Goal: Communication & Community: Answer question/provide support

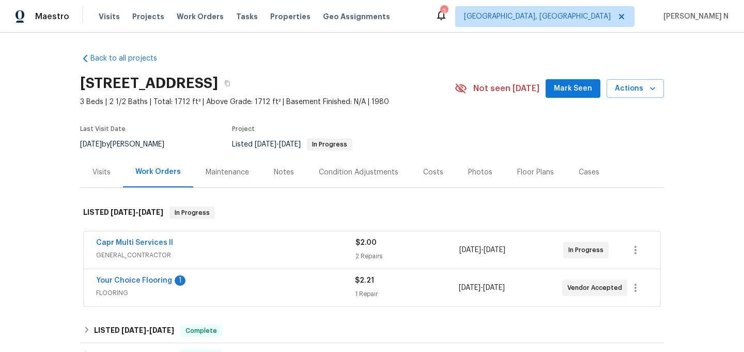
click at [222, 173] on div "Maintenance" at bounding box center [227, 172] width 43 height 10
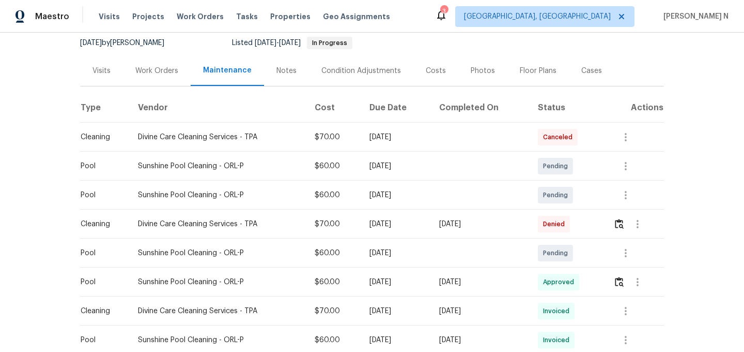
scroll to position [120, 0]
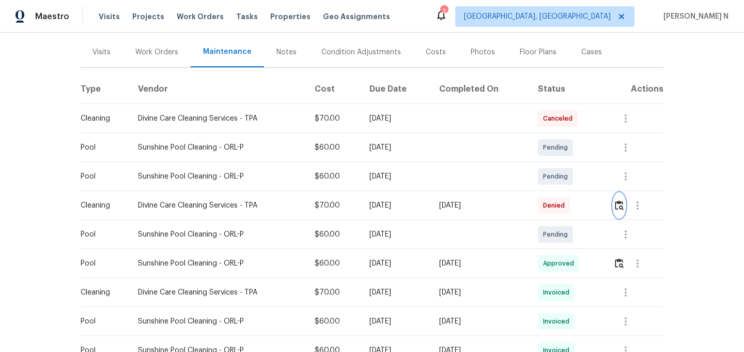
click at [620, 211] on button "button" at bounding box center [620, 205] width 12 height 25
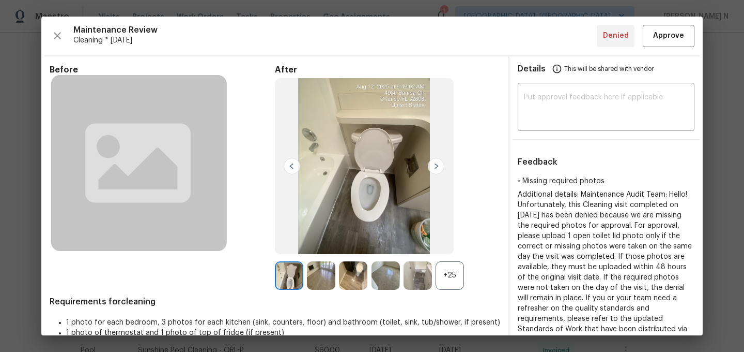
click at [467, 281] on div "+25" at bounding box center [387, 275] width 225 height 28
click at [456, 281] on div "+25" at bounding box center [450, 275] width 28 height 28
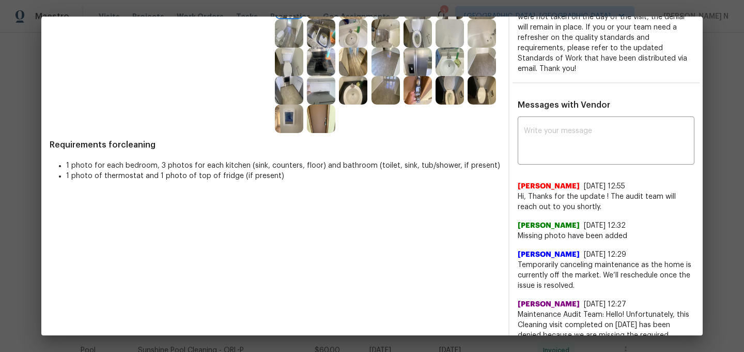
scroll to position [233, 0]
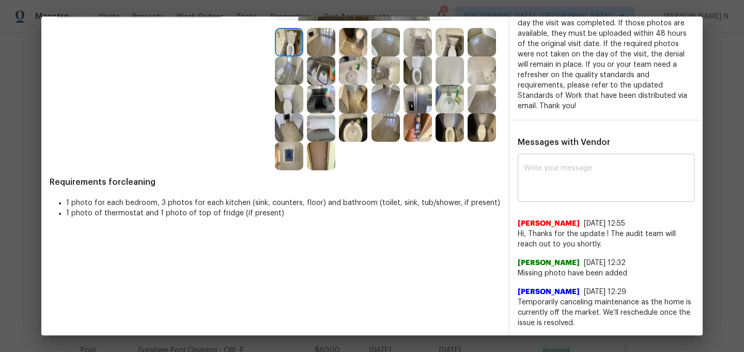
click at [608, 176] on textarea at bounding box center [606, 178] width 164 height 29
paste textarea "Maintenance Audit Team: Hello! Thank you for the feedback after further review …"
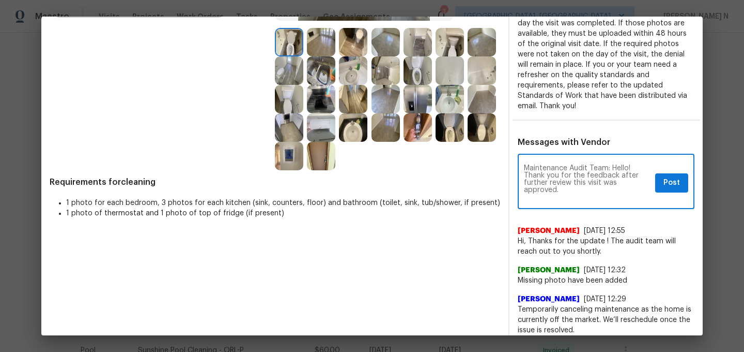
scroll to position [0, 0]
type textarea "Maintenance Audit Team: Hello! Thank you for the feedback after further review …"
click at [675, 184] on span "Post" at bounding box center [672, 182] width 17 height 13
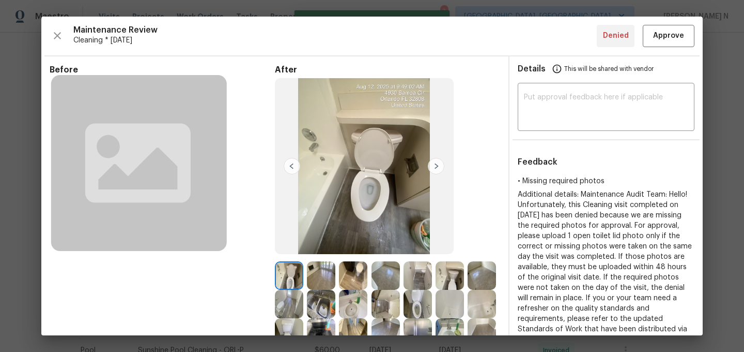
click at [667, 51] on div "Maintenance Review Cleaning * Tue, Aug 12 Denied Approve Before After Requireme…" at bounding box center [372, 176] width 662 height 318
click at [665, 40] on span "Approve" at bounding box center [668, 35] width 31 height 13
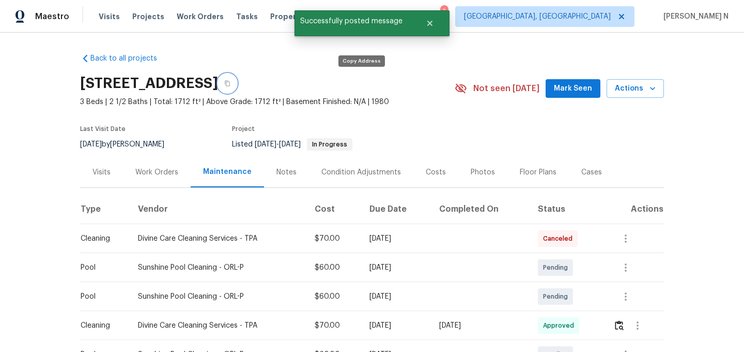
click at [237, 87] on button "button" at bounding box center [227, 83] width 19 height 19
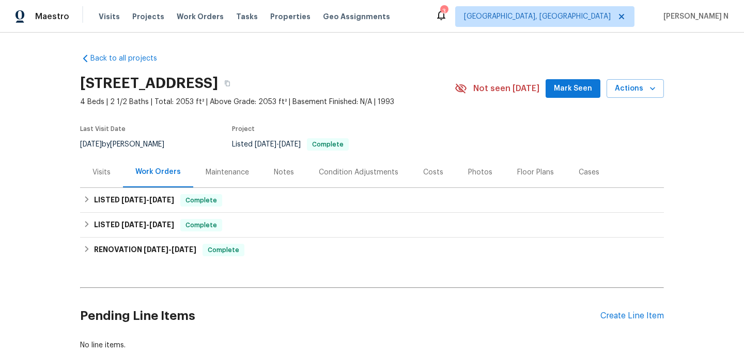
click at [226, 171] on div "Maintenance" at bounding box center [227, 172] width 43 height 10
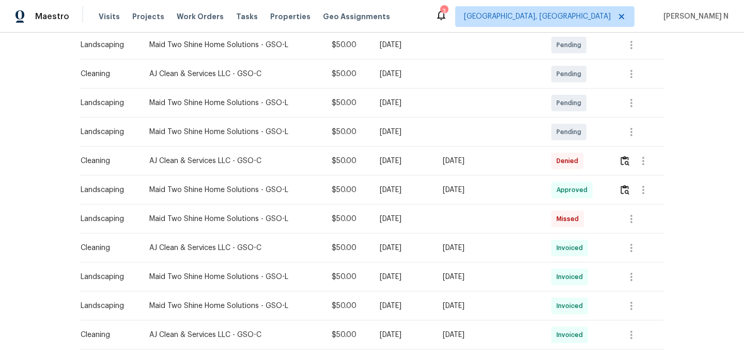
scroll to position [200, 0]
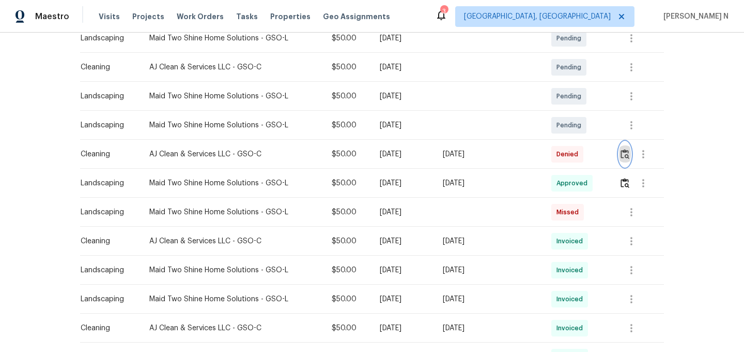
click at [625, 157] on img "button" at bounding box center [625, 154] width 9 height 10
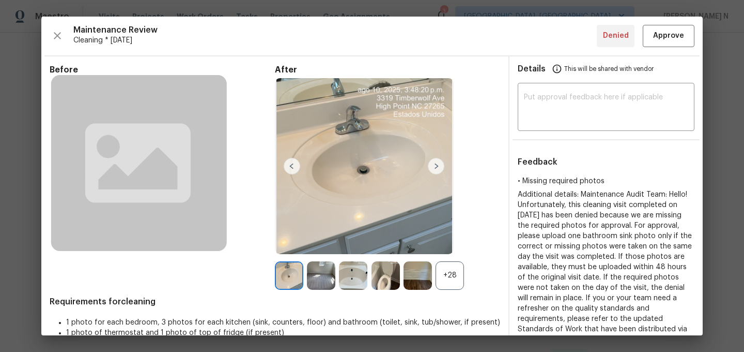
click at [448, 279] on div "+28" at bounding box center [450, 275] width 28 height 28
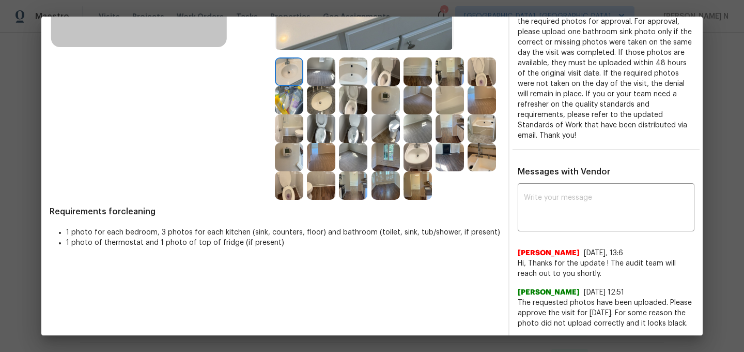
scroll to position [176, 0]
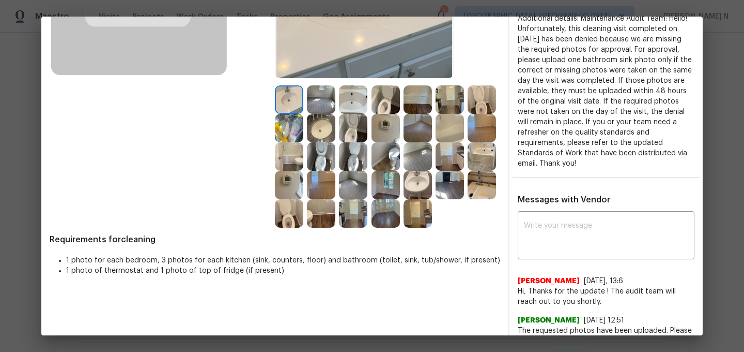
click at [286, 90] on img at bounding box center [289, 99] width 28 height 28
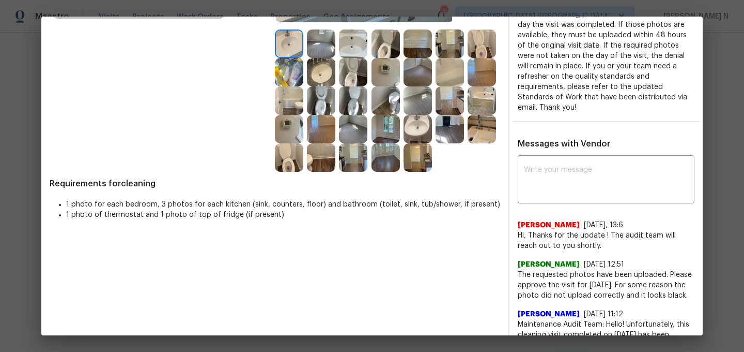
scroll to position [246, 0]
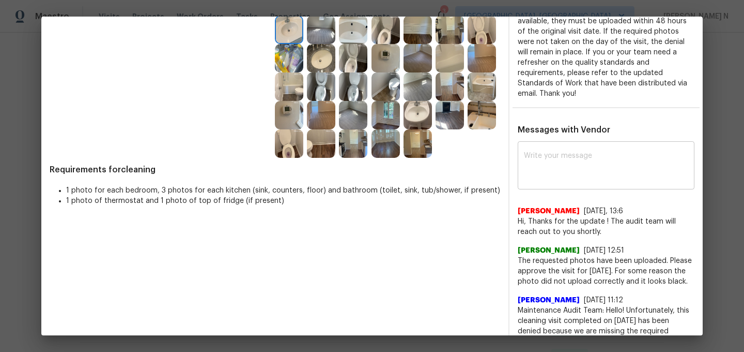
click at [591, 178] on textarea at bounding box center [606, 166] width 164 height 29
paste textarea "Maintenance Audit Team: Hello! Thank you for uploading the photo, after further…"
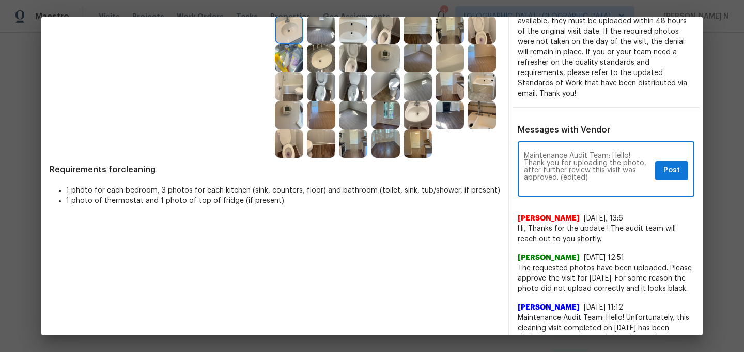
scroll to position [0, 0]
drag, startPoint x: 560, startPoint y: 177, endPoint x: 598, endPoint y: 177, distance: 37.7
click at [598, 177] on textarea "Maintenance Audit Team: Hello! Thank you for uploading the photo, after further…" at bounding box center [587, 170] width 127 height 36
type textarea "Maintenance Audit Team: Hello! Thank you for uploading the photo, after further…"
click at [672, 177] on button "Post" at bounding box center [672, 170] width 33 height 19
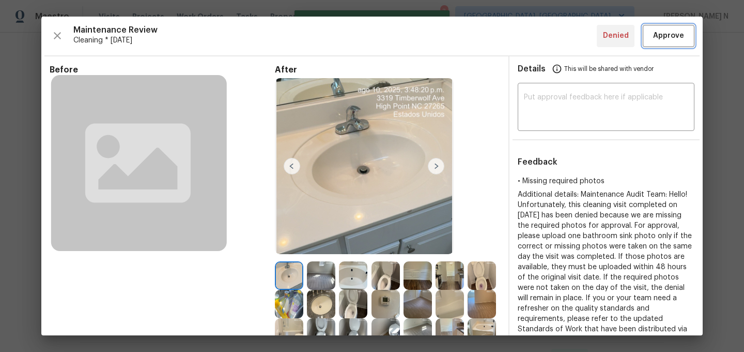
click at [668, 31] on span "Approve" at bounding box center [668, 35] width 31 height 13
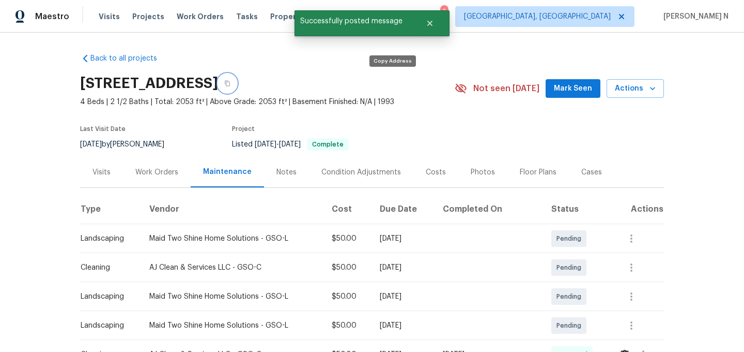
click at [231, 82] on icon "button" at bounding box center [227, 83] width 6 height 6
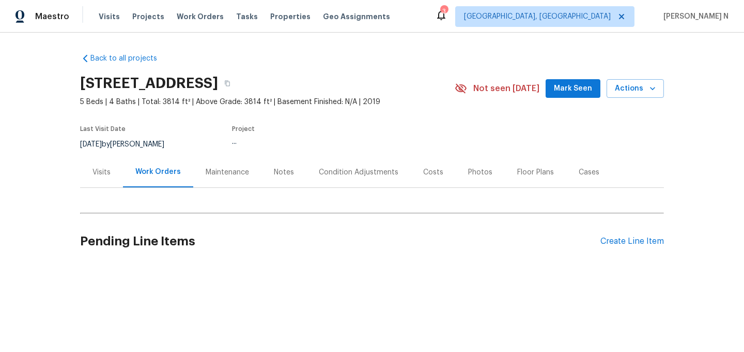
click at [212, 180] on div "Maintenance" at bounding box center [227, 172] width 68 height 31
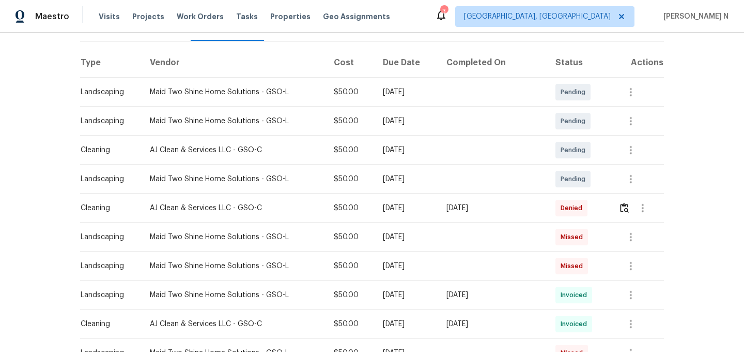
scroll to position [155, 0]
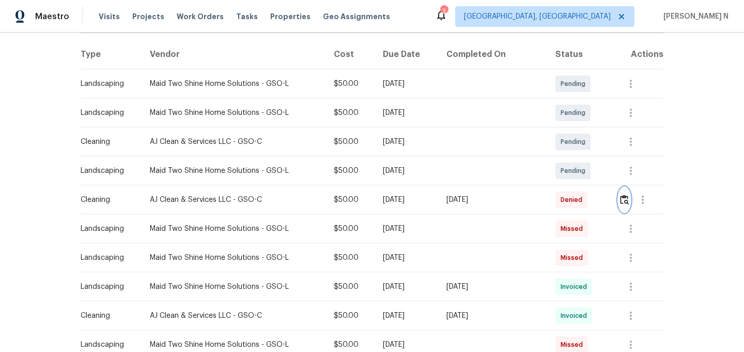
click at [622, 205] on button "button" at bounding box center [625, 199] width 12 height 25
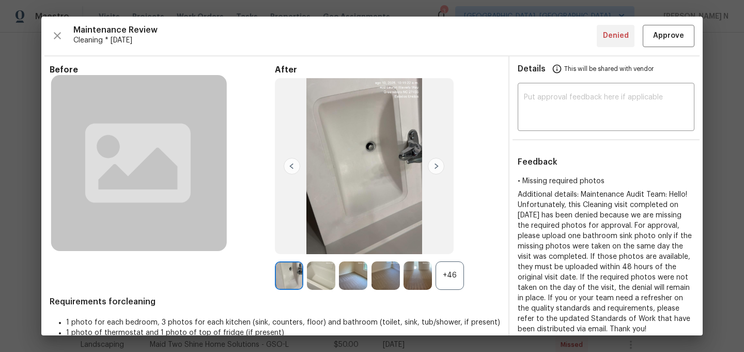
click at [444, 274] on div "+46" at bounding box center [450, 275] width 28 height 28
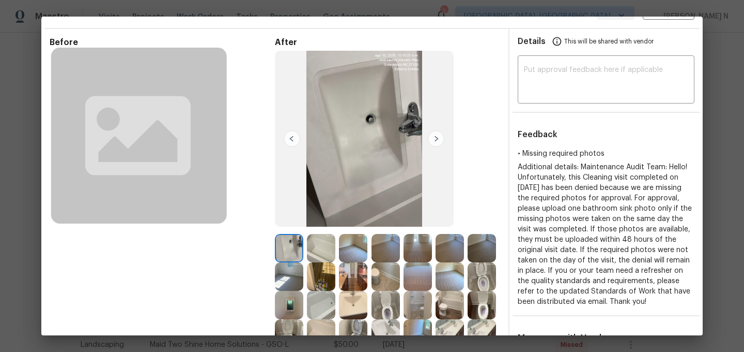
scroll to position [96, 0]
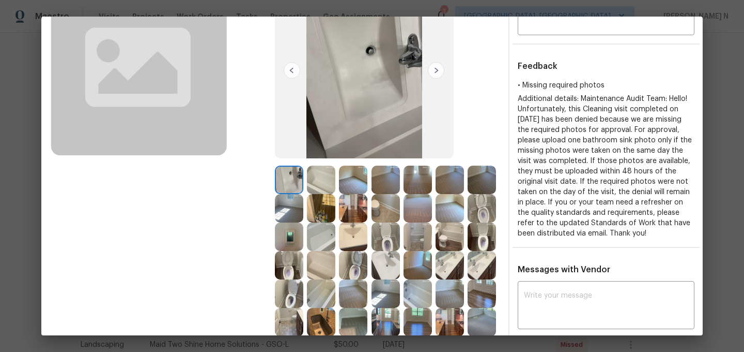
click at [445, 257] on img at bounding box center [450, 265] width 28 height 28
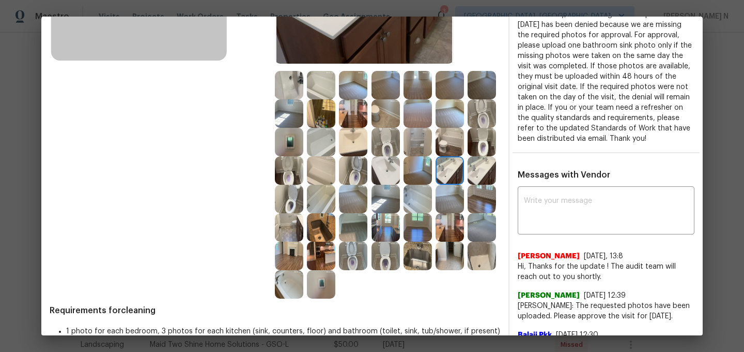
scroll to position [202, 0]
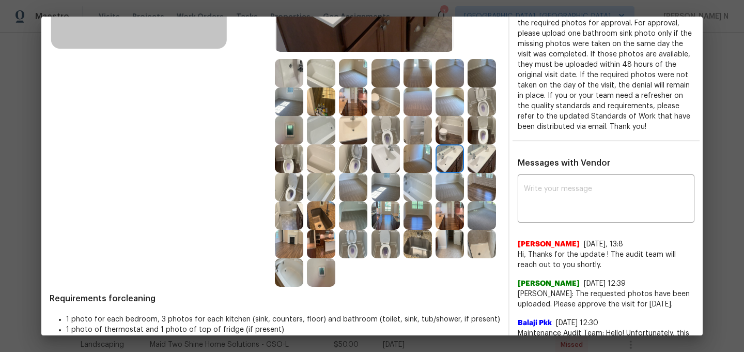
click at [500, 208] on div "Before After Requirements for cleaning 1 photo for each bedroom, 3 photos for e…" at bounding box center [372, 167] width 662 height 627
click at [578, 201] on textarea at bounding box center [606, 199] width 164 height 29
paste textarea "Maintenance Audit Team: Hello! Thank you for uploading the photo, after further…"
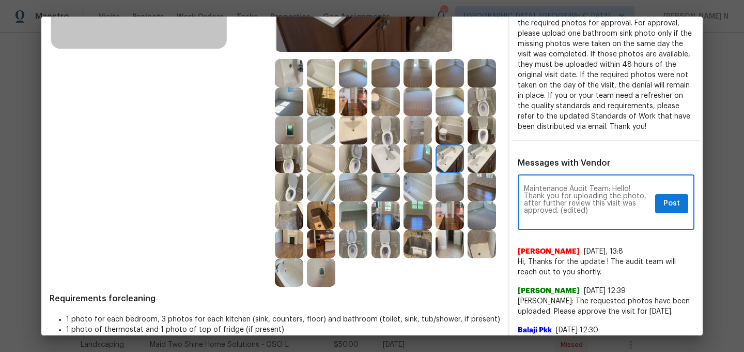
scroll to position [0, 0]
drag, startPoint x: 561, startPoint y: 221, endPoint x: 612, endPoint y: 221, distance: 51.2
click at [612, 221] on textarea "Maintenance Audit Team: Hello! Thank you for uploading the photo, after further…" at bounding box center [587, 203] width 127 height 36
type textarea "Maintenance Audit Team: Hello! Thank you for uploading the photo, after further…"
click at [671, 210] on span "Post" at bounding box center [672, 203] width 17 height 13
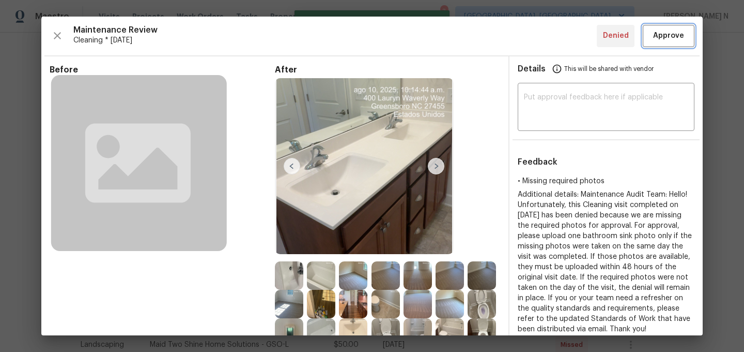
click at [667, 42] on button "Approve" at bounding box center [669, 36] width 52 height 22
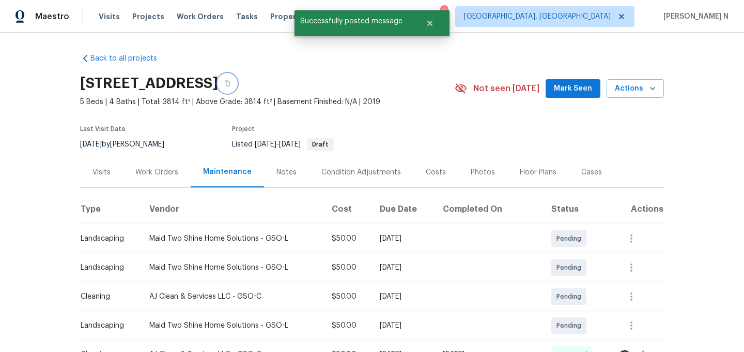
click at [231, 85] on icon "button" at bounding box center [227, 83] width 6 height 6
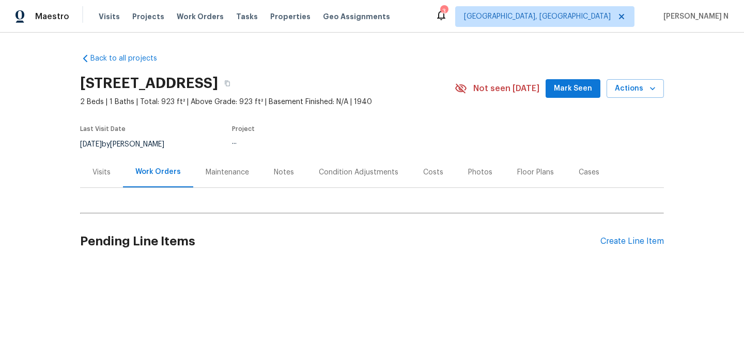
click at [209, 169] on div "Maintenance" at bounding box center [227, 172] width 43 height 10
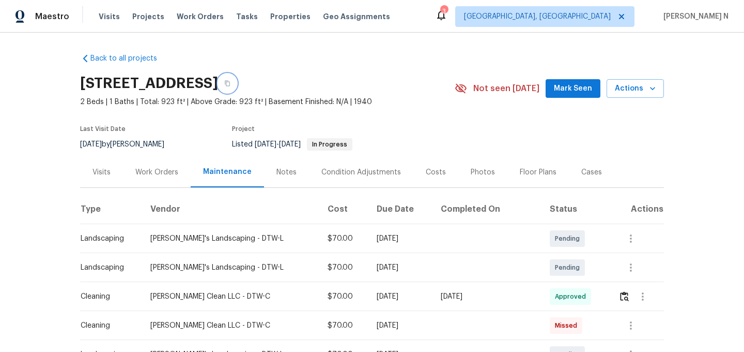
click at [237, 84] on button "button" at bounding box center [227, 83] width 19 height 19
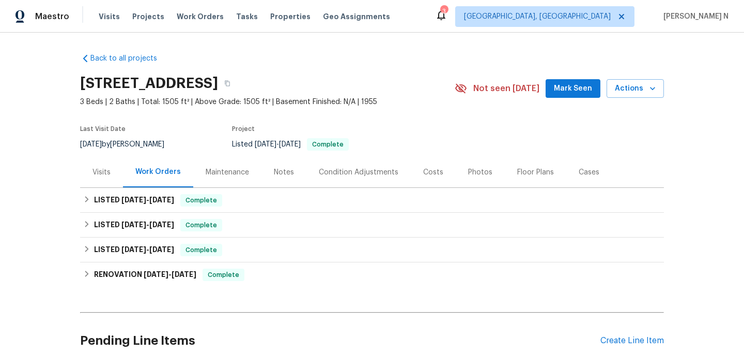
click at [241, 170] on div "Maintenance" at bounding box center [227, 172] width 43 height 10
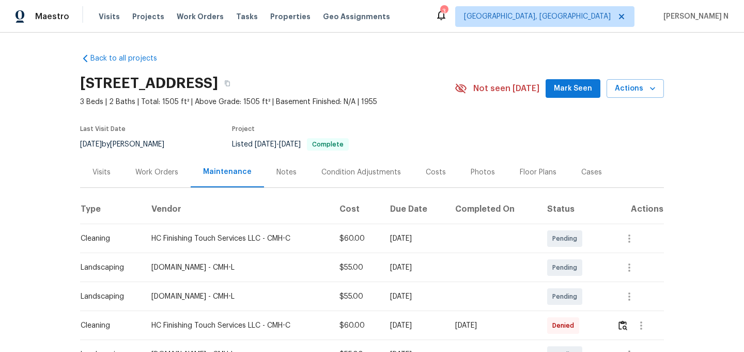
scroll to position [111, 0]
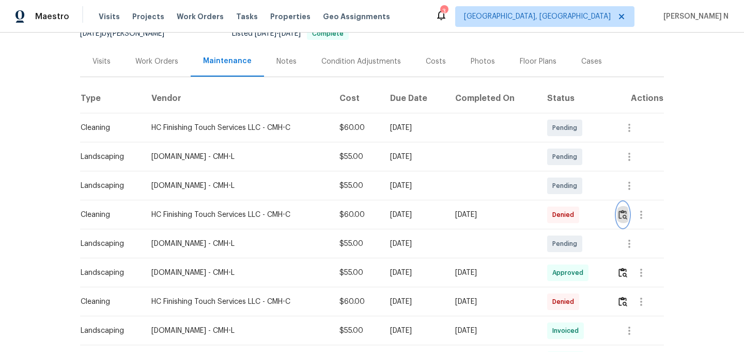
click at [627, 221] on button "button" at bounding box center [623, 214] width 12 height 25
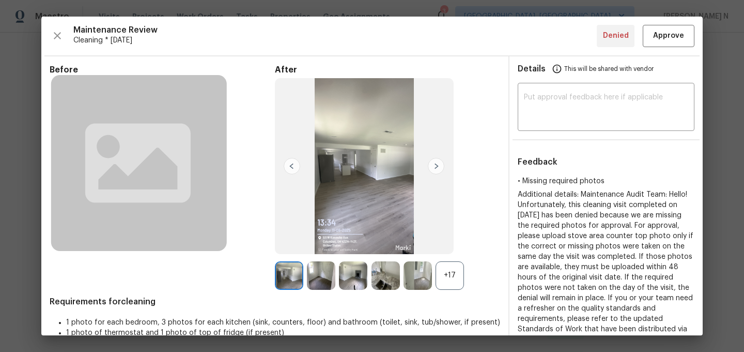
click at [448, 278] on div "+17" at bounding box center [450, 275] width 28 height 28
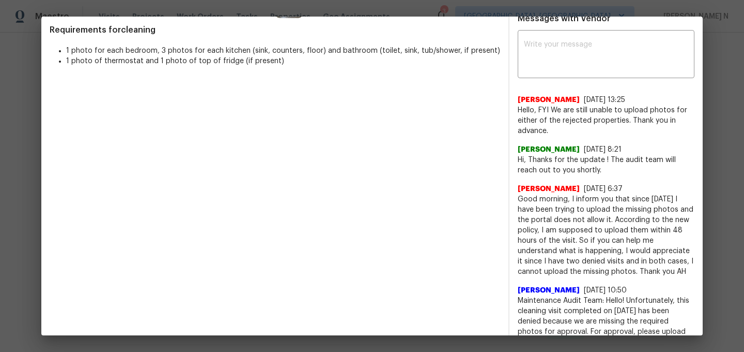
scroll to position [358, 0]
click at [567, 62] on textarea at bounding box center [606, 54] width 164 height 29
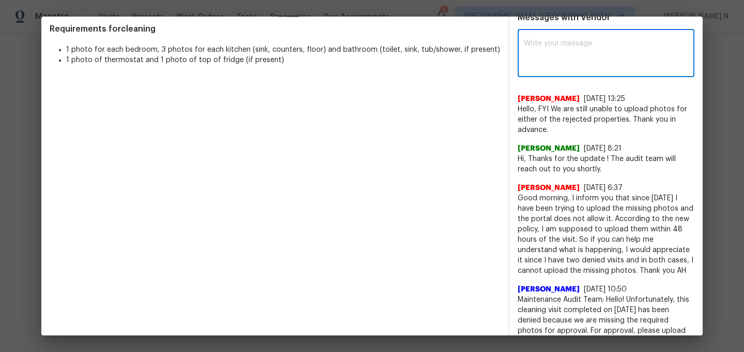
paste textarea "Maintenance Audit Team: Hello! Can you please send the missing photos to our HO…"
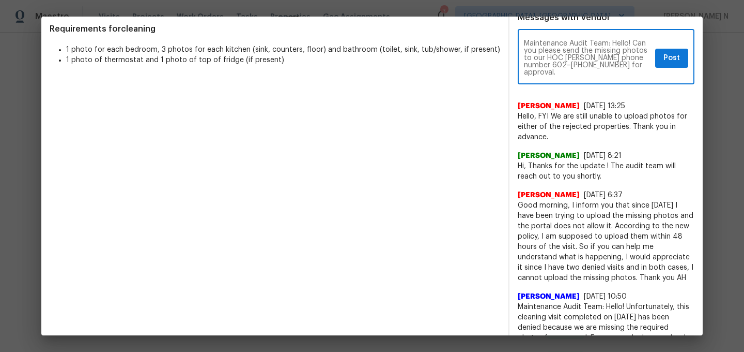
scroll to position [0, 0]
type textarea "Maintenance Audit Team: Hello! Can you please send the missing photos to our HO…"
click at [680, 57] on span "Post" at bounding box center [672, 58] width 17 height 13
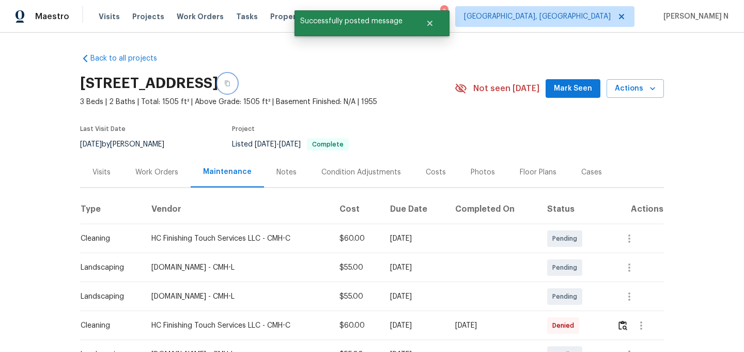
click at [237, 77] on button "button" at bounding box center [227, 83] width 19 height 19
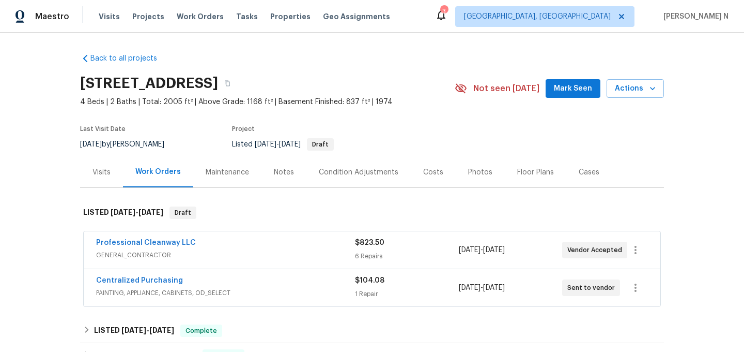
click at [219, 173] on div "Maintenance" at bounding box center [227, 172] width 43 height 10
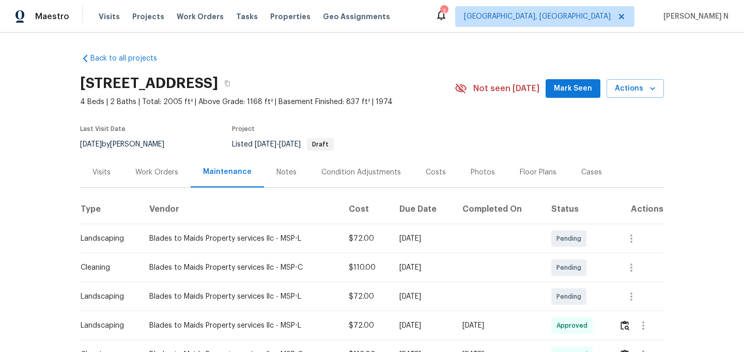
click at [385, 93] on div "[STREET_ADDRESS]" at bounding box center [267, 83] width 375 height 27
click at [230, 85] on icon "button" at bounding box center [227, 84] width 5 height 6
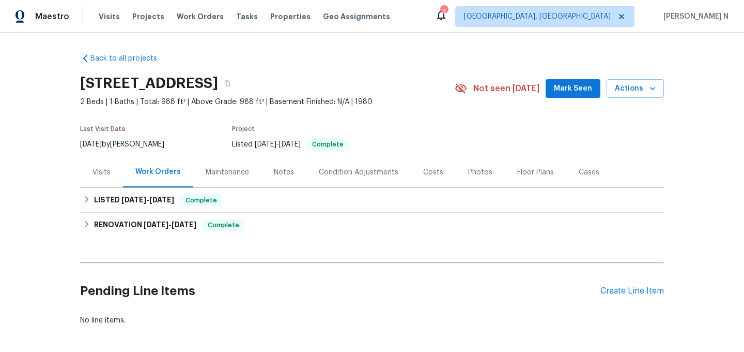
click at [229, 171] on div "Maintenance" at bounding box center [227, 172] width 43 height 10
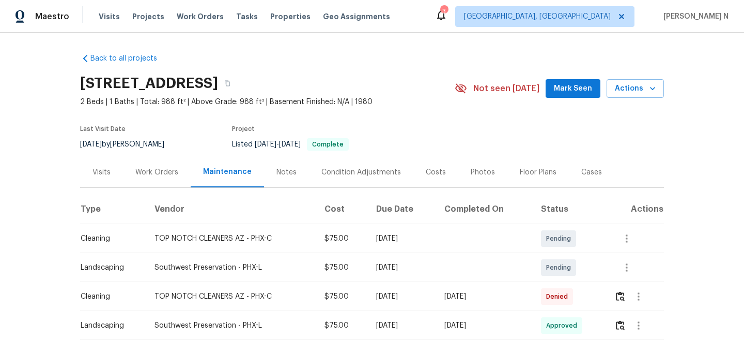
scroll to position [50, 0]
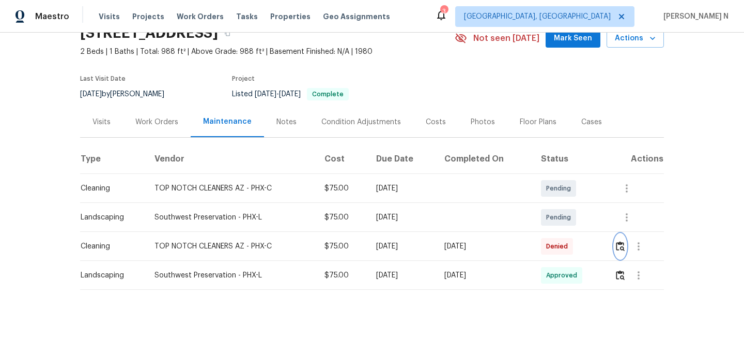
click at [620, 237] on button "button" at bounding box center [621, 246] width 12 height 25
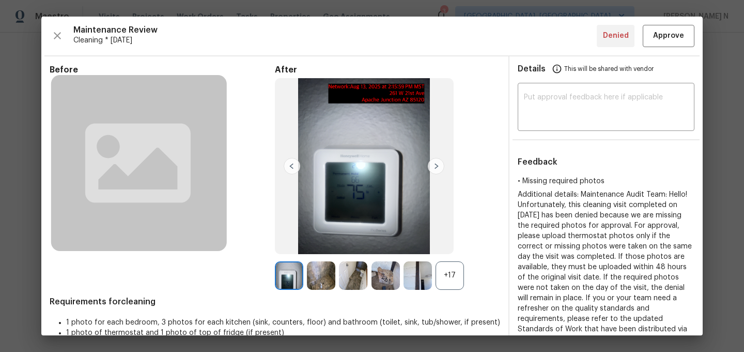
click at [445, 278] on div "+17" at bounding box center [450, 275] width 28 height 28
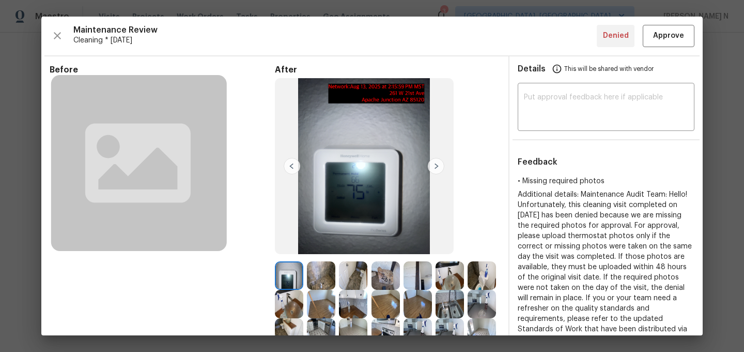
scroll to position [44, 0]
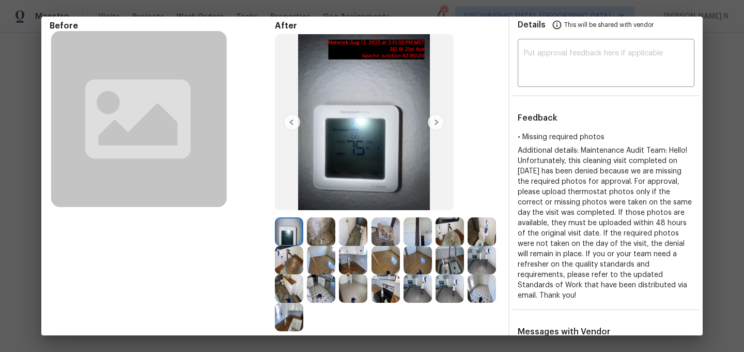
click at [491, 288] on img at bounding box center [482, 288] width 28 height 28
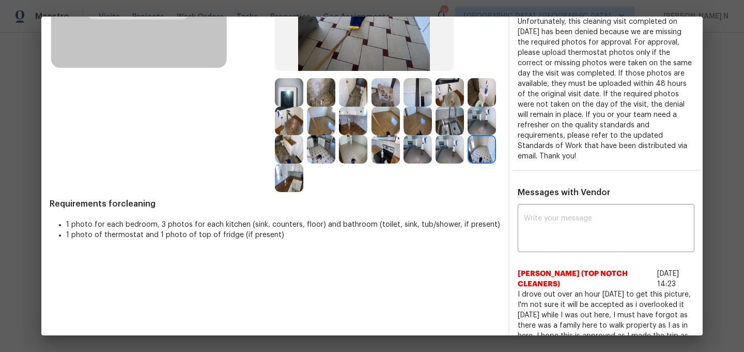
scroll to position [202, 0]
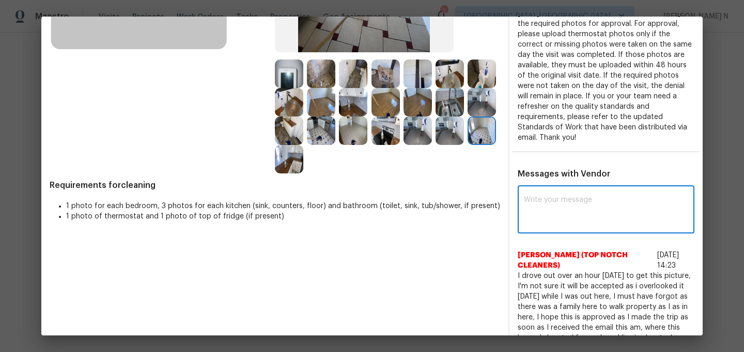
click at [566, 204] on textarea at bounding box center [606, 210] width 164 height 29
paste textarea "Maintenance Audit Team: Hello! Thank you for uploading the photo, after further…"
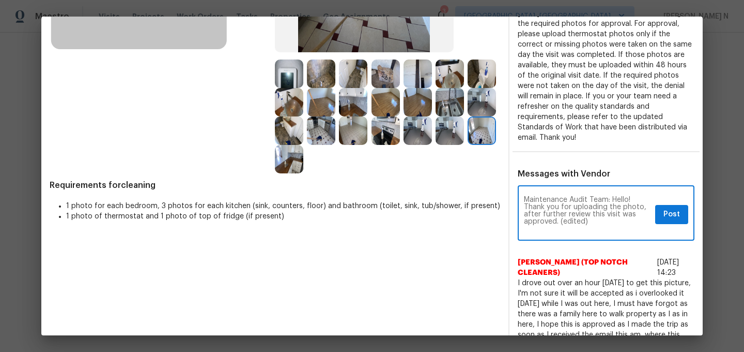
scroll to position [0, 0]
drag, startPoint x: 561, startPoint y: 224, endPoint x: 610, endPoint y: 224, distance: 48.6
click at [610, 224] on textarea "Maintenance Audit Team: Hello! Thank you for uploading the photo, after further…" at bounding box center [587, 214] width 127 height 36
drag, startPoint x: 559, startPoint y: 221, endPoint x: 607, endPoint y: 221, distance: 48.1
click at [607, 221] on textarea "Maintenance Audit Team: Hello! Thank you for uploading the photo, after further…" at bounding box center [587, 214] width 127 height 36
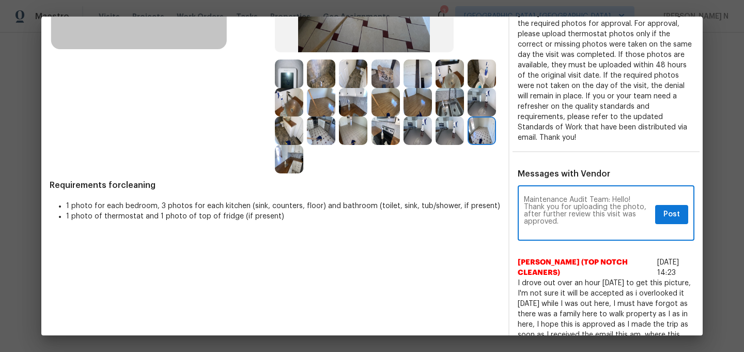
type textarea "Maintenance Audit Team: Hello! Thank you for uploading the photo, after further…"
click at [667, 217] on span "Post" at bounding box center [672, 214] width 17 height 13
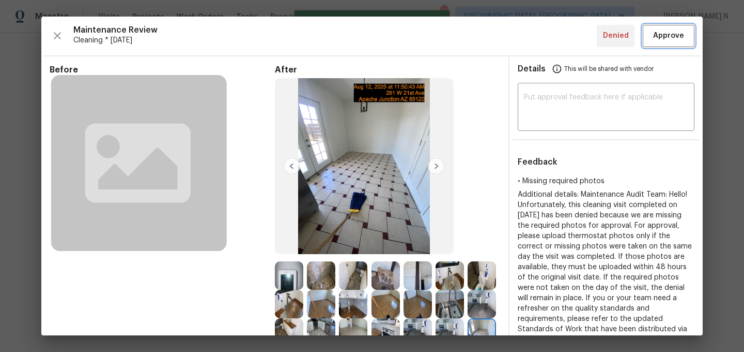
click at [662, 40] on span "Approve" at bounding box center [668, 35] width 31 height 13
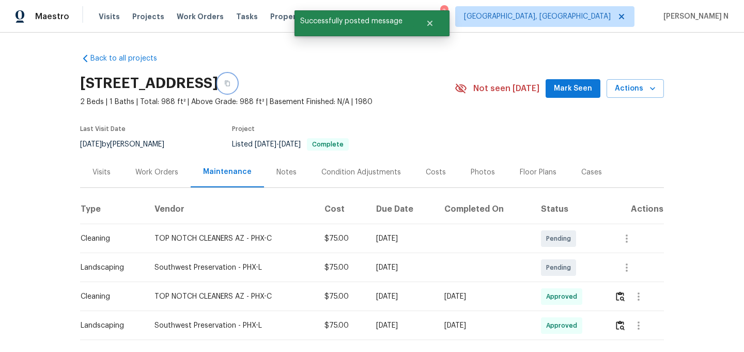
click at [237, 88] on button "button" at bounding box center [227, 83] width 19 height 19
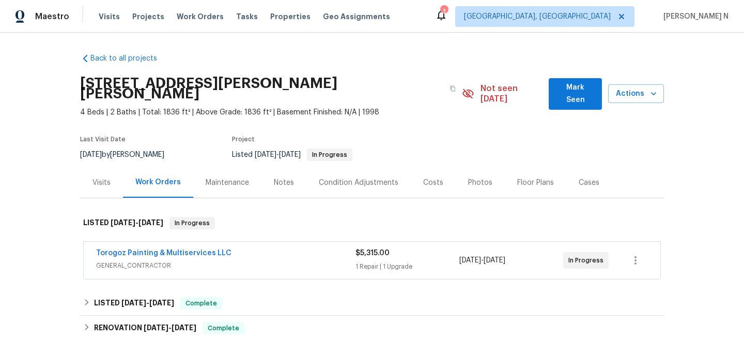
click at [225, 177] on div "Maintenance" at bounding box center [227, 182] width 43 height 10
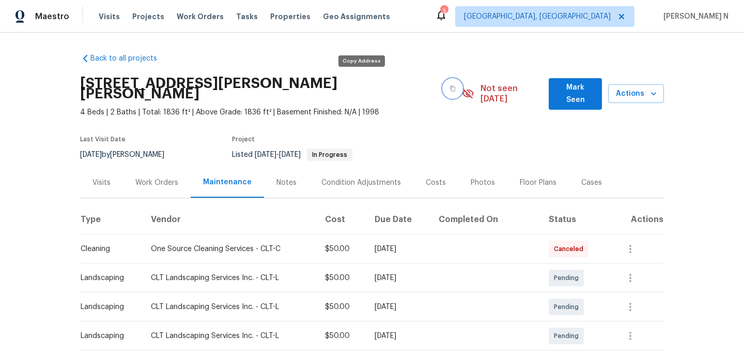
click at [444, 88] on button "button" at bounding box center [453, 88] width 19 height 19
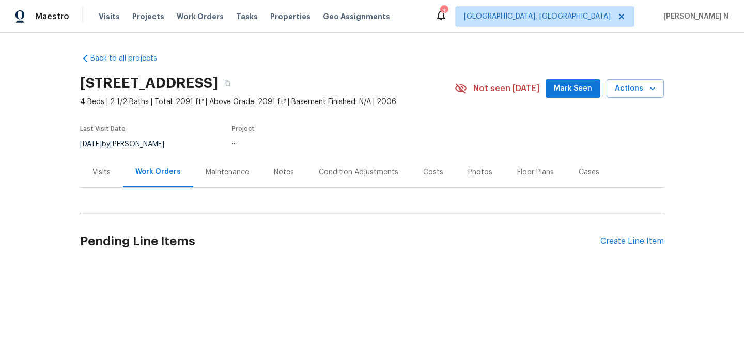
click at [206, 167] on div "Maintenance" at bounding box center [227, 172] width 43 height 10
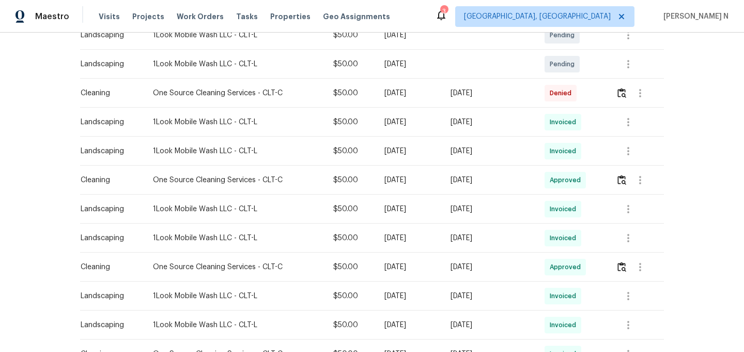
scroll to position [263, 0]
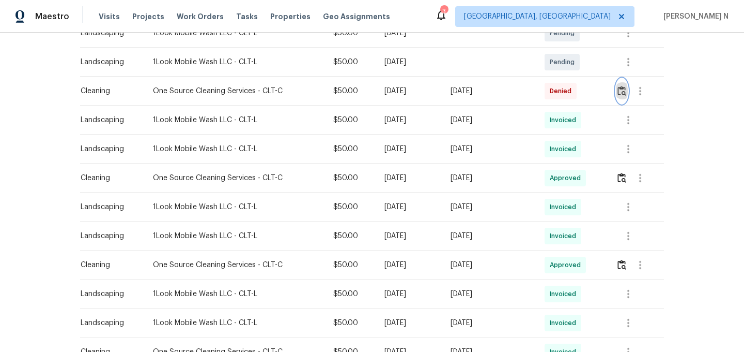
click at [623, 94] on img "button" at bounding box center [622, 91] width 9 height 10
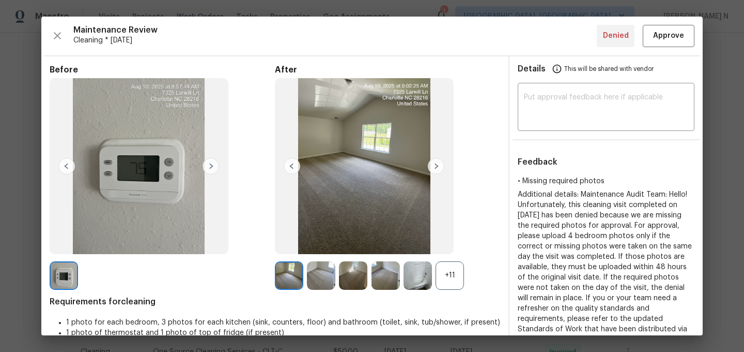
click at [452, 286] on div "+11" at bounding box center [450, 275] width 28 height 28
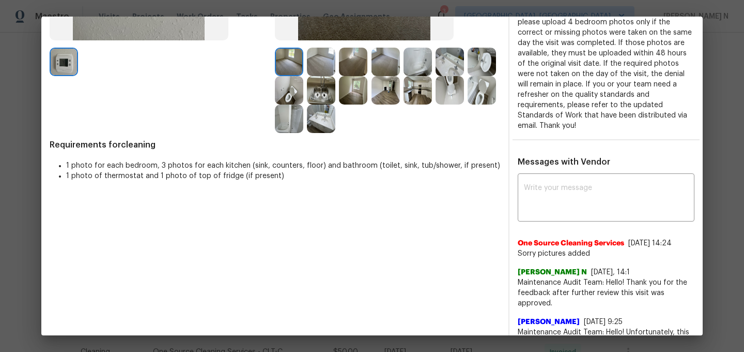
scroll to position [245, 0]
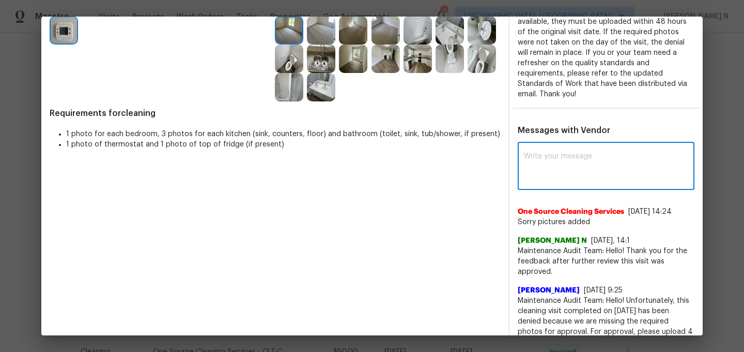
click at [593, 165] on textarea at bounding box center [606, 167] width 164 height 29
paste textarea "Maintenance Audit Team: Hello! Thank you for uploading the photo, after further…"
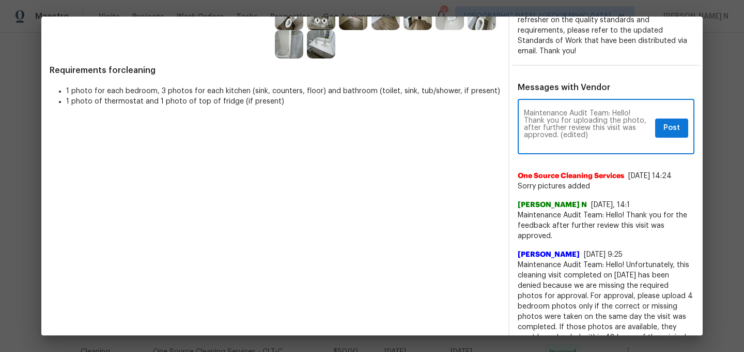
scroll to position [0, 0]
drag, startPoint x: 560, startPoint y: 133, endPoint x: 615, endPoint y: 133, distance: 55.3
click at [615, 133] on textarea "Maintenance Audit Team: Hello! Thank you for uploading the photo, after further…" at bounding box center [587, 128] width 127 height 36
type textarea "Maintenance Audit Team: Hello! Thank you for uploading the photo, after further…"
click at [679, 126] on span "Post" at bounding box center [672, 127] width 17 height 13
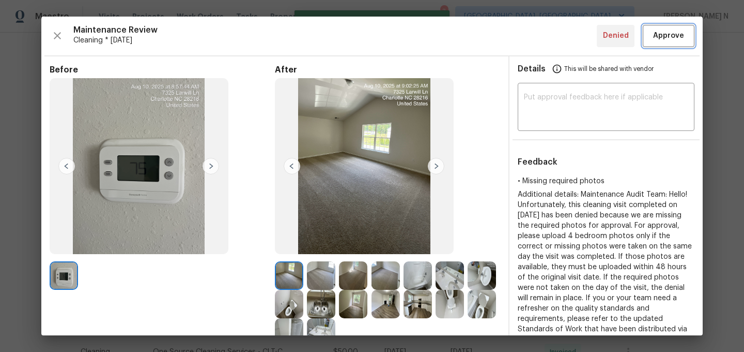
click at [666, 42] on span "Approve" at bounding box center [668, 35] width 31 height 13
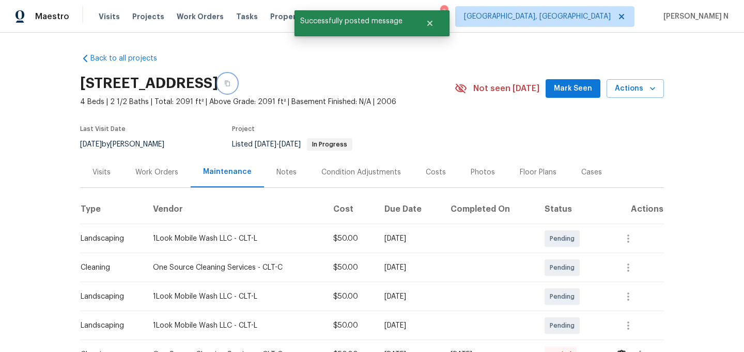
click at [237, 87] on button "button" at bounding box center [227, 83] width 19 height 19
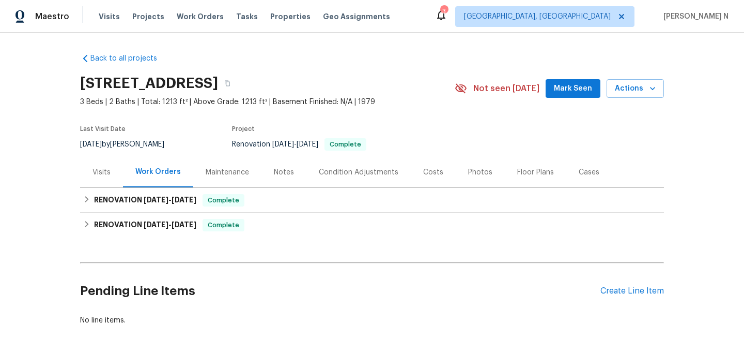
click at [232, 167] on div "Maintenance" at bounding box center [227, 172] width 43 height 10
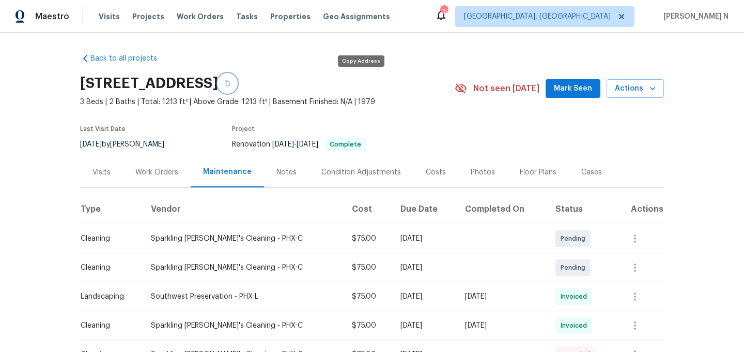
click at [237, 81] on button "button" at bounding box center [227, 83] width 19 height 19
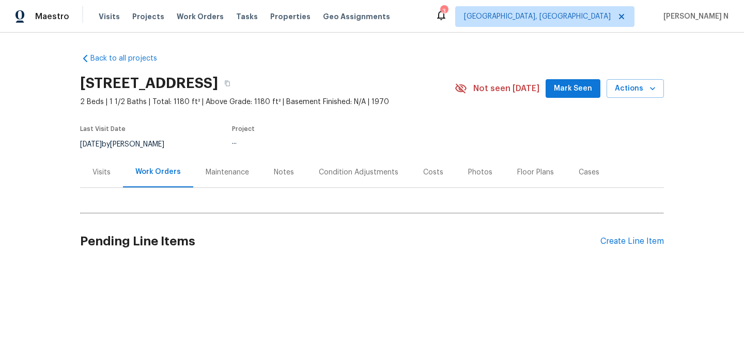
click at [233, 173] on div "Maintenance" at bounding box center [227, 172] width 43 height 10
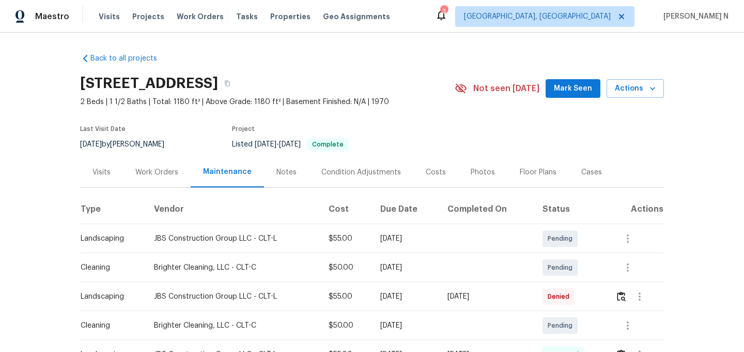
scroll to position [70, 0]
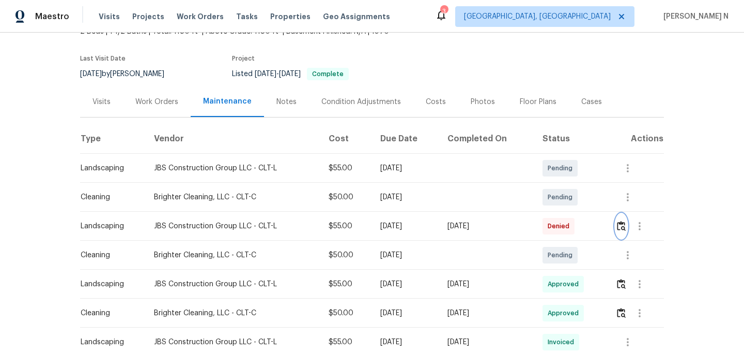
click at [623, 227] on img "button" at bounding box center [621, 226] width 9 height 10
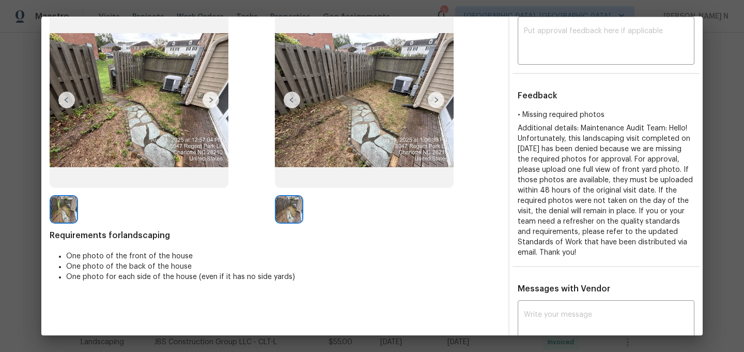
scroll to position [168, 0]
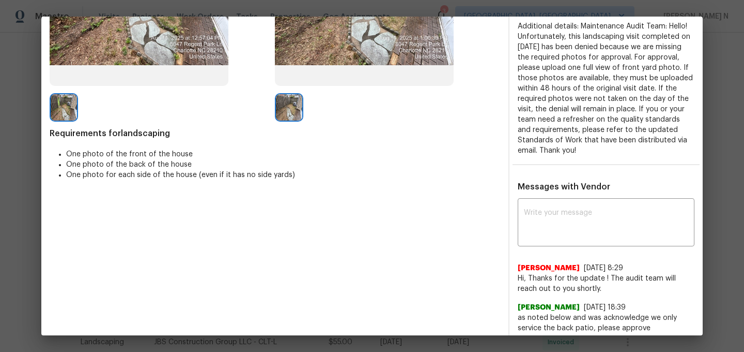
click at [570, 222] on textarea at bounding box center [606, 223] width 164 height 29
paste textarea "Maintenance Audit Team: Hello! Thank you for the feedback after further review …"
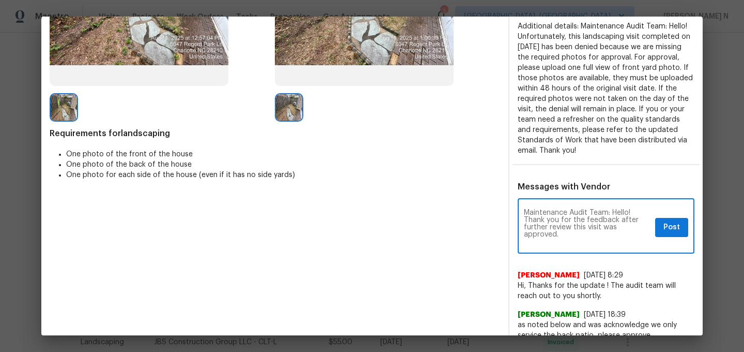
scroll to position [0, 0]
type textarea "Maintenance Audit Team: Hello! Thank you for the feedback after further review …"
click at [668, 218] on button "Post" at bounding box center [672, 227] width 33 height 19
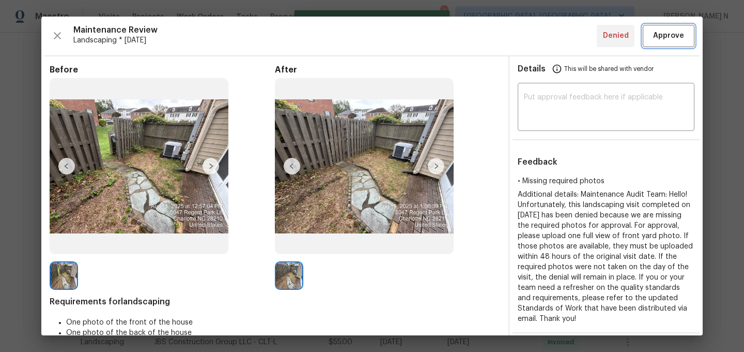
click at [657, 30] on span "Approve" at bounding box center [668, 35] width 31 height 13
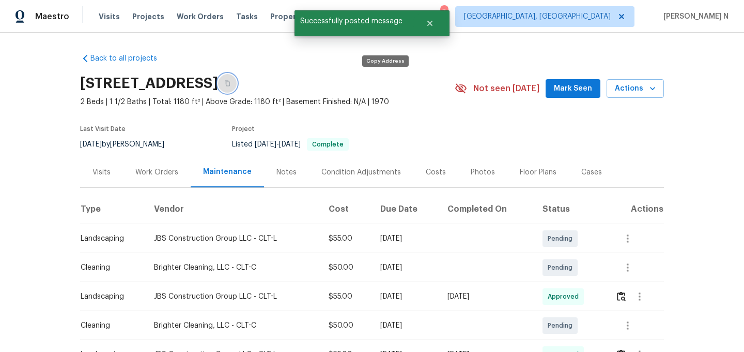
click at [237, 85] on button "button" at bounding box center [227, 83] width 19 height 19
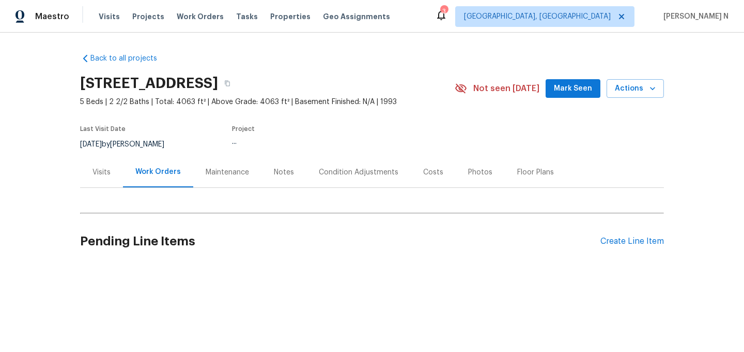
click at [227, 176] on div "Maintenance" at bounding box center [227, 172] width 43 height 10
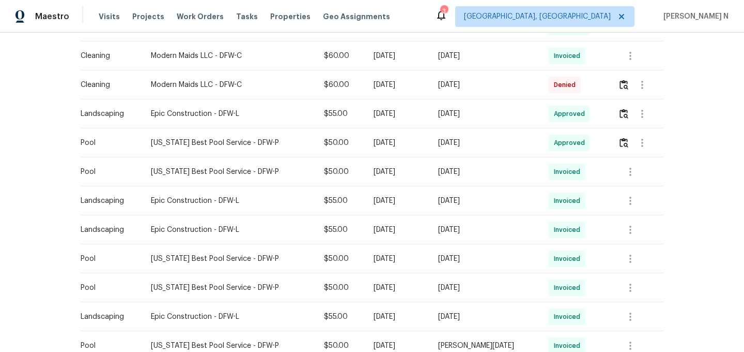
scroll to position [459, 0]
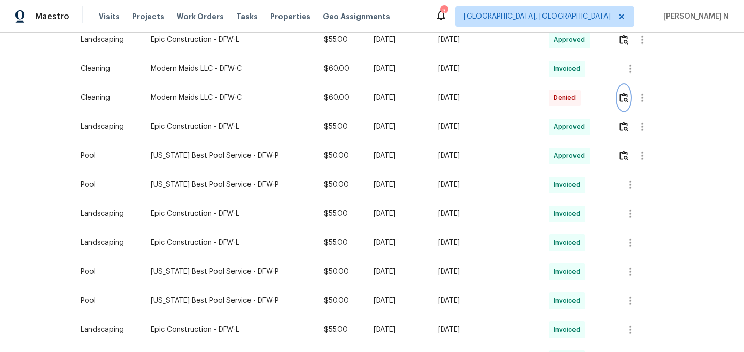
click at [627, 90] on button "button" at bounding box center [624, 97] width 12 height 25
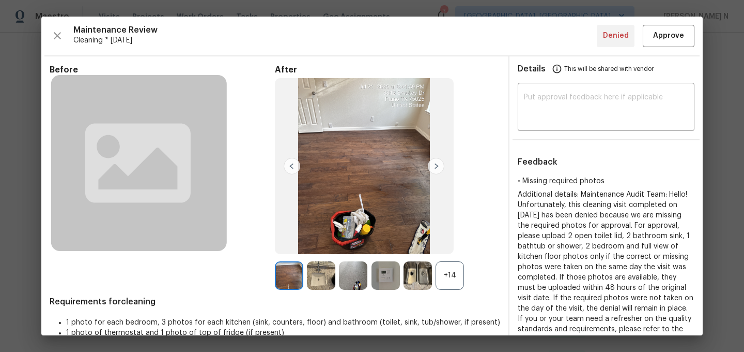
click at [451, 280] on div "+14" at bounding box center [450, 275] width 28 height 28
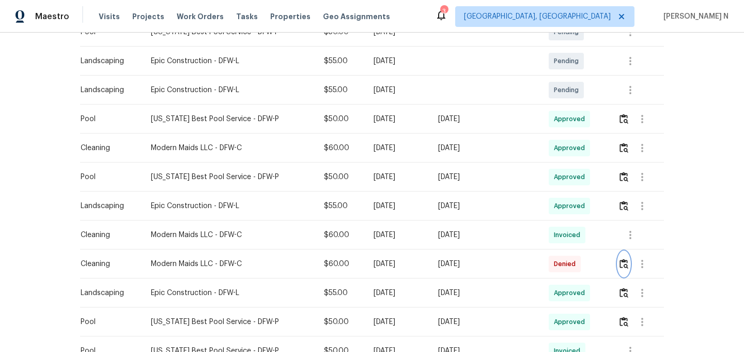
scroll to position [252, 0]
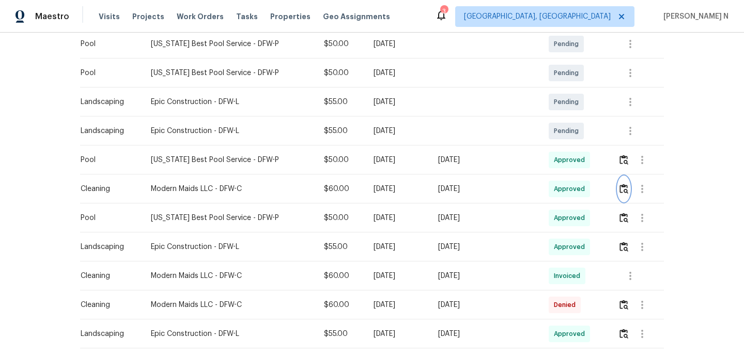
click at [620, 186] on img "button" at bounding box center [624, 189] width 9 height 10
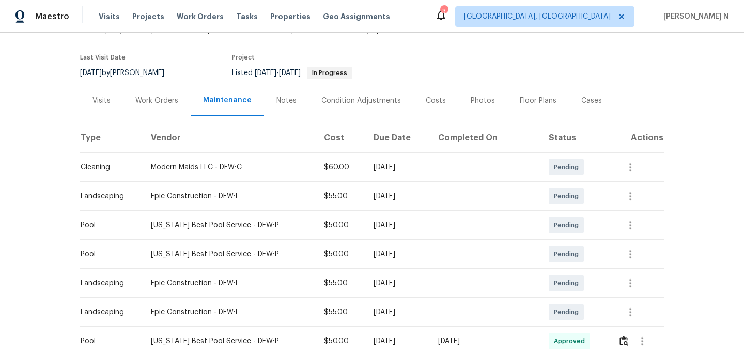
scroll to position [0, 0]
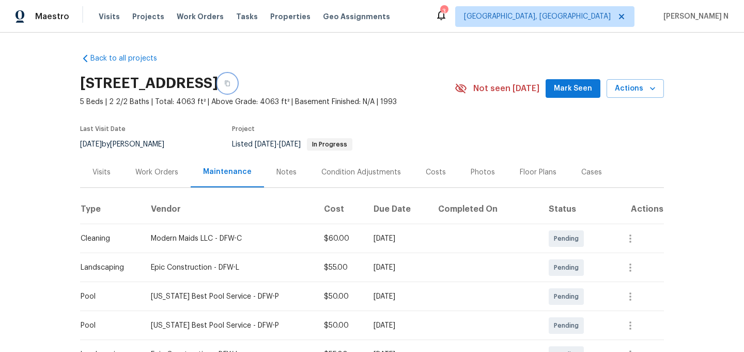
click at [230, 84] on icon "button" at bounding box center [227, 84] width 5 height 6
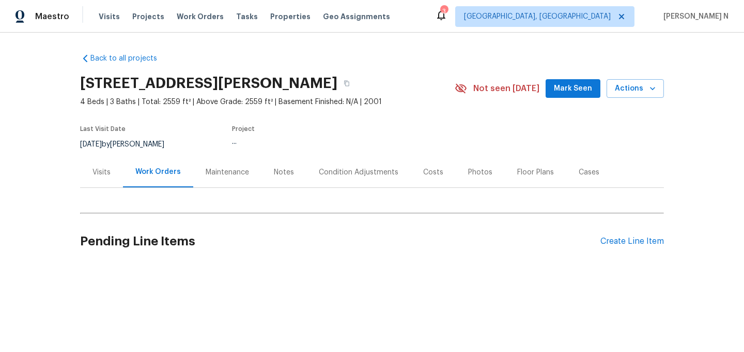
click at [220, 167] on div "Maintenance" at bounding box center [227, 172] width 43 height 10
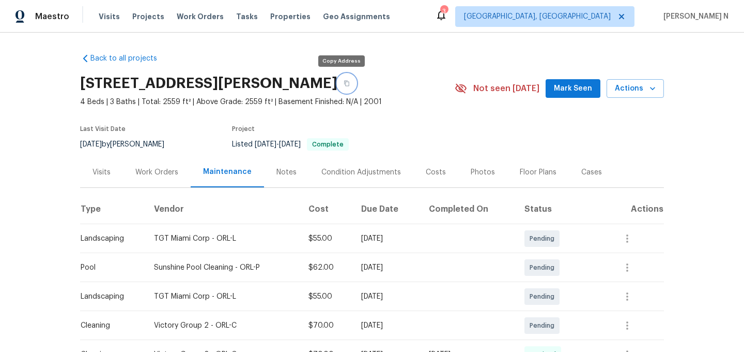
click at [338, 78] on button "button" at bounding box center [347, 83] width 19 height 19
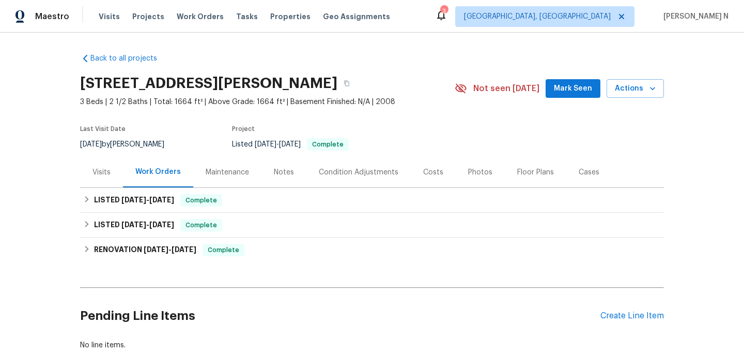
click at [227, 177] on div "Maintenance" at bounding box center [227, 172] width 68 height 31
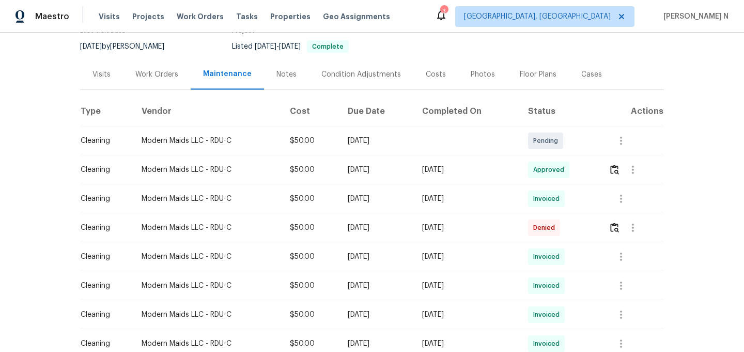
scroll to position [128, 0]
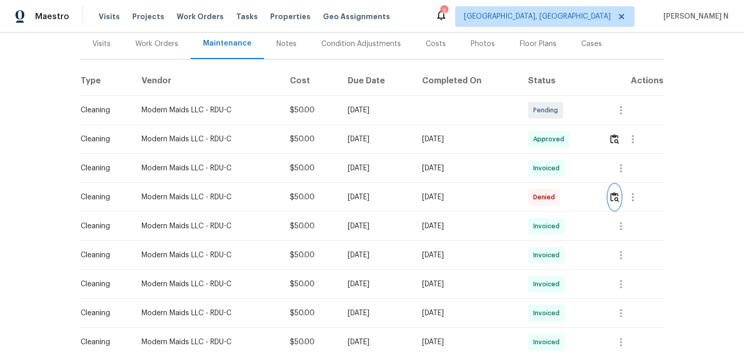
click at [621, 202] on button "button" at bounding box center [615, 197] width 12 height 25
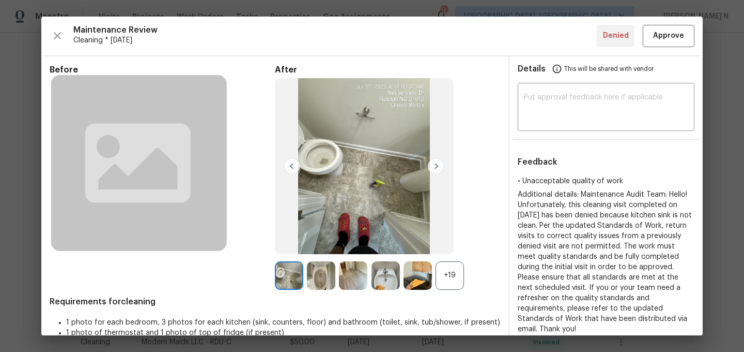
click at [443, 270] on div "+19" at bounding box center [450, 275] width 28 height 28
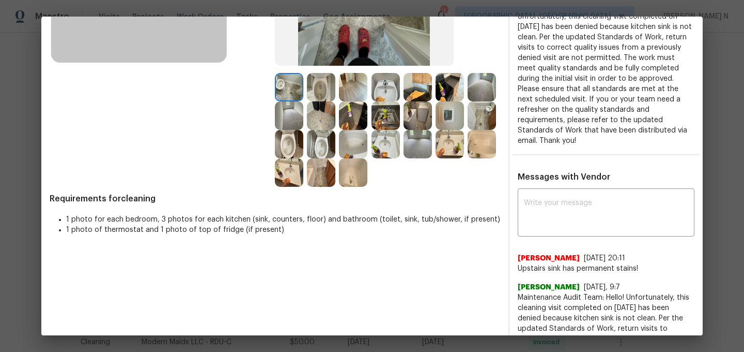
scroll to position [177, 0]
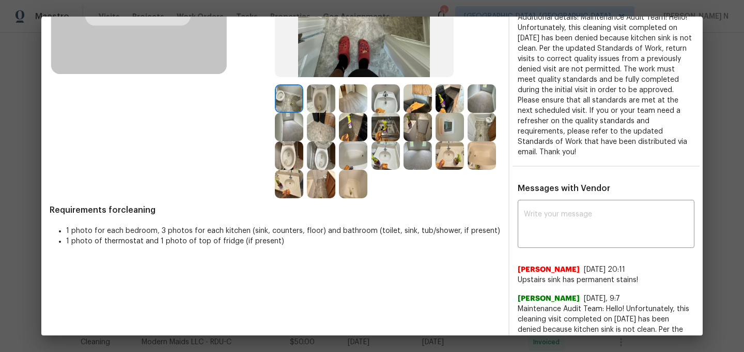
click at [387, 125] on img at bounding box center [386, 127] width 28 height 28
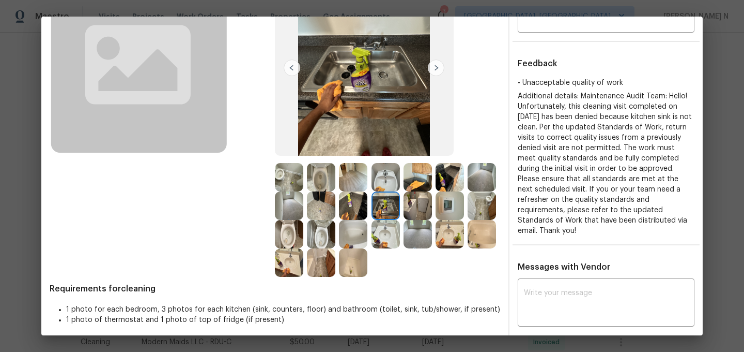
scroll to position [50, 0]
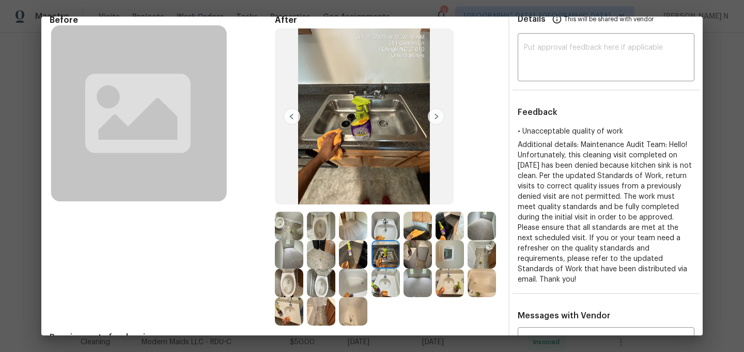
click at [356, 129] on img at bounding box center [364, 116] width 179 height 176
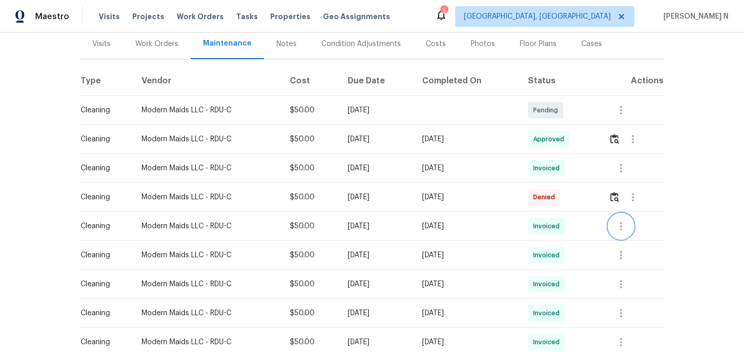
click at [622, 230] on icon "button" at bounding box center [621, 226] width 2 height 8
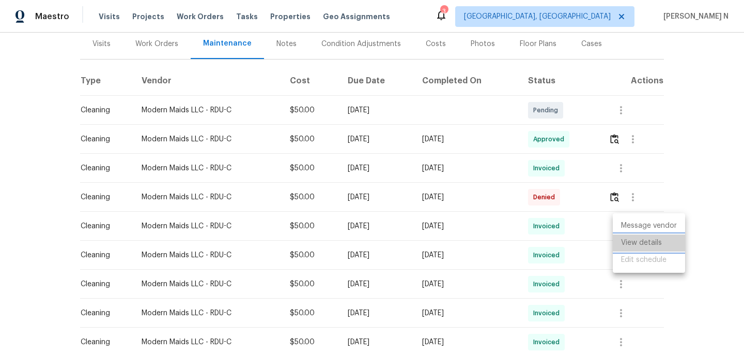
click at [628, 241] on li "View details" at bounding box center [649, 242] width 72 height 17
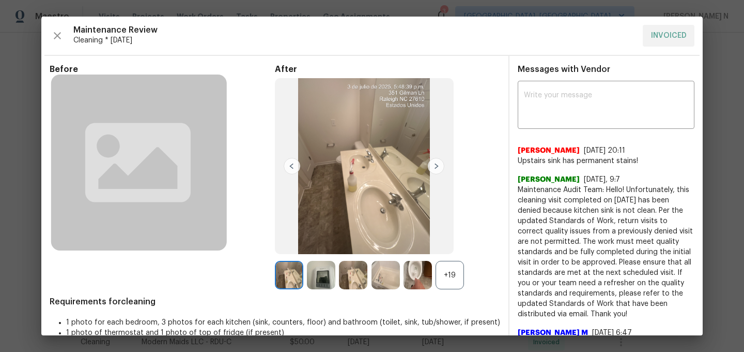
click at [452, 277] on div "+19" at bounding box center [450, 275] width 28 height 28
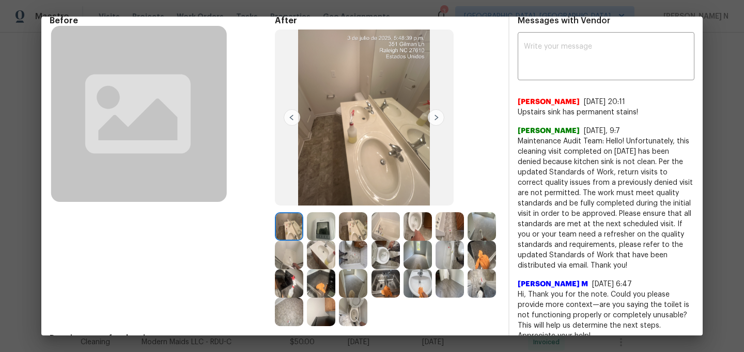
scroll to position [108, 0]
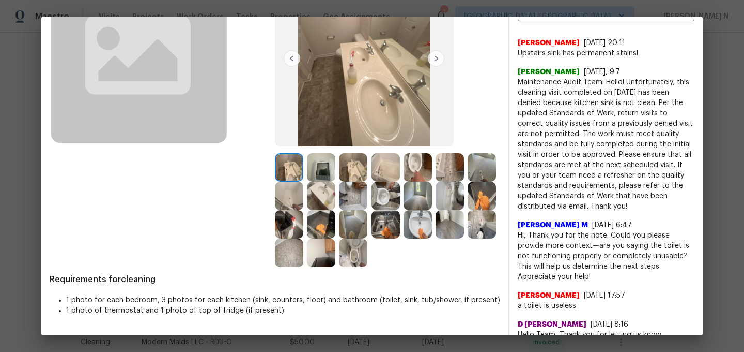
click at [379, 227] on img at bounding box center [386, 224] width 28 height 28
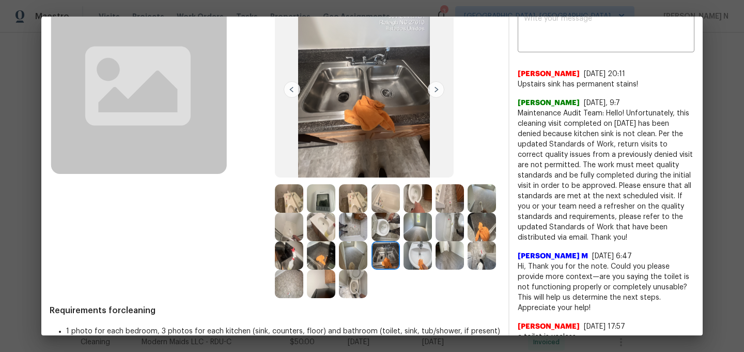
scroll to position [66, 0]
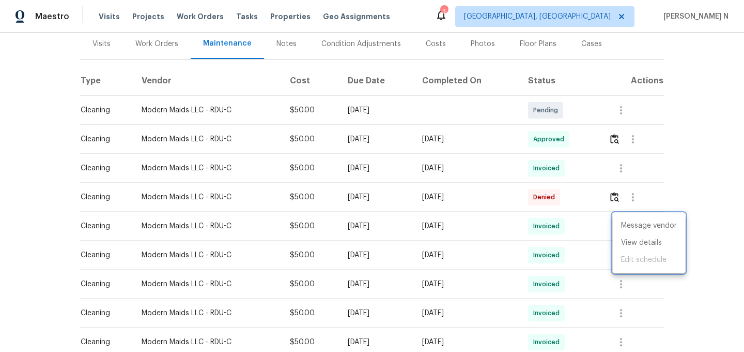
click at [618, 204] on div at bounding box center [372, 176] width 744 height 352
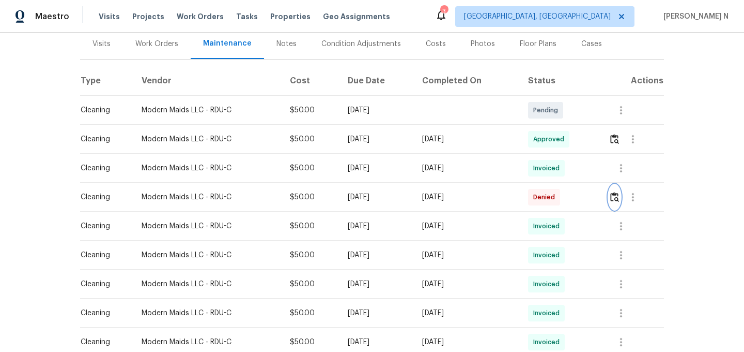
click at [618, 202] on button "button" at bounding box center [615, 197] width 12 height 25
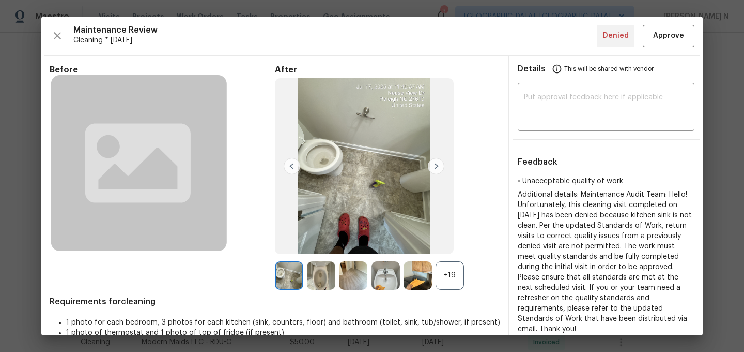
click at [442, 272] on div "+19" at bounding box center [450, 275] width 28 height 28
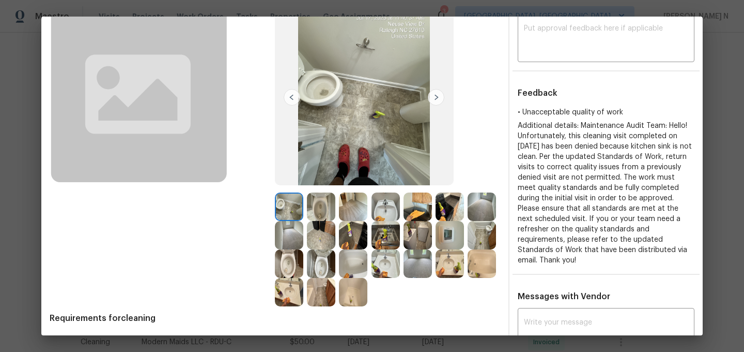
scroll to position [110, 0]
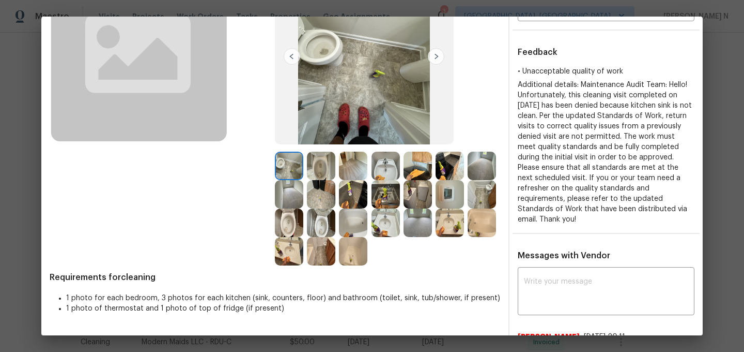
click at [384, 194] on img at bounding box center [386, 194] width 28 height 28
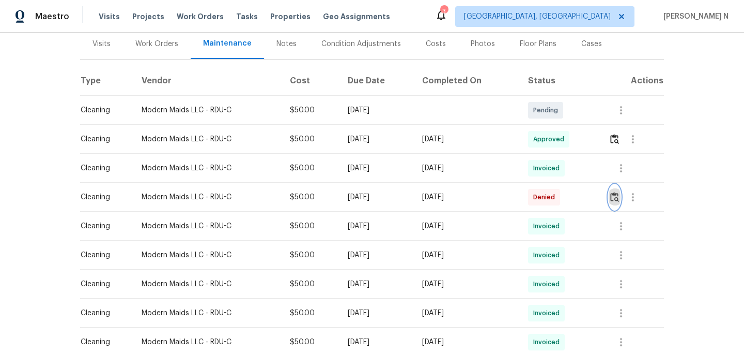
click at [618, 202] on button "button" at bounding box center [615, 197] width 12 height 25
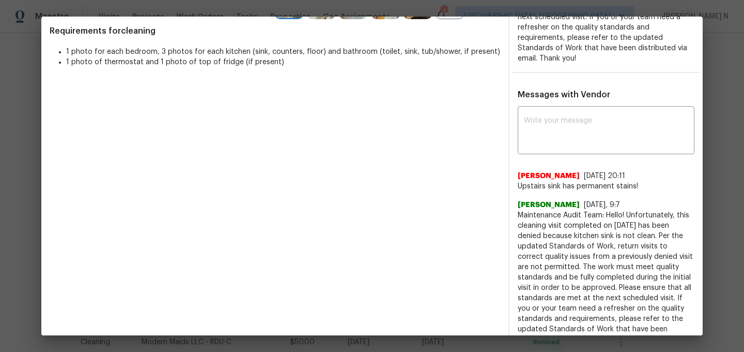
scroll to position [306, 0]
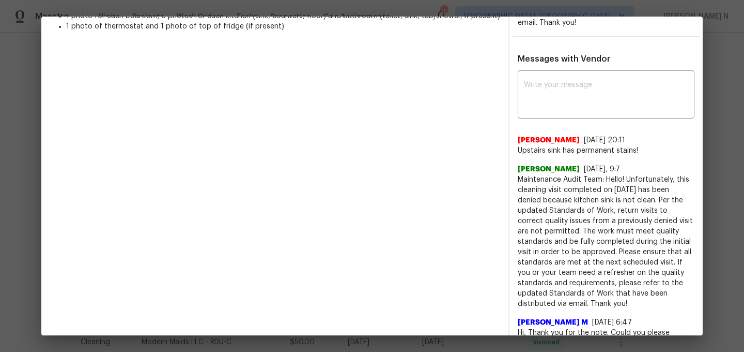
click at [545, 174] on span "Maintenance Audit Team: Hello! Unfortunately, this cleaning visit completed on …" at bounding box center [606, 241] width 177 height 134
drag, startPoint x: 545, startPoint y: 171, endPoint x: 620, endPoint y: 170, distance: 75.5
click at [620, 174] on span "Maintenance Audit Team: Hello! Unfortunately, this cleaning visit completed on …" at bounding box center [606, 241] width 177 height 134
copy span "Maintenance Audit Team: Hello!"
click at [596, 103] on div "x ​" at bounding box center [606, 95] width 177 height 45
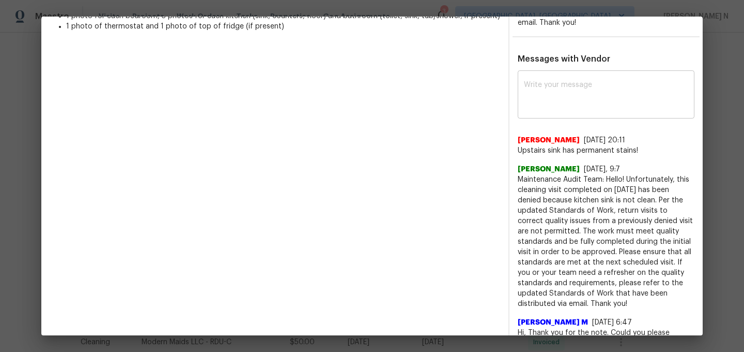
paste textarea "Maintenance Audit Team: Hello!"
drag, startPoint x: 617, startPoint y: 179, endPoint x: 636, endPoint y: 180, distance: 19.1
click at [636, 180] on span "Maintenance Audit Team: Hello! Unfortunately, this cleaning visit completed on …" at bounding box center [606, 241] width 177 height 134
drag, startPoint x: 615, startPoint y: 180, endPoint x: 649, endPoint y: 179, distance: 34.6
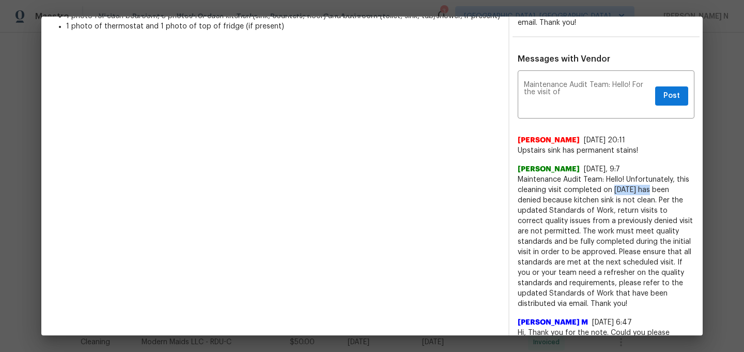
click at [649, 179] on span "Maintenance Audit Team: Hello! Unfortunately, this cleaning visit completed on …" at bounding box center [606, 241] width 177 height 134
copy span "[DATE]"
click at [589, 89] on textarea "Maintenance Audit Team: Hello! For the visit of" at bounding box center [587, 95] width 127 height 29
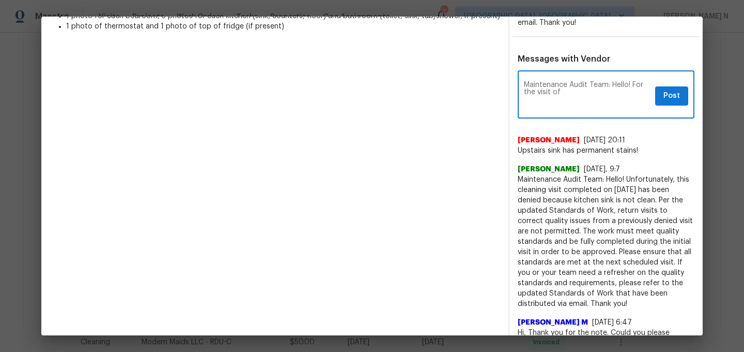
paste textarea "[DATE]"
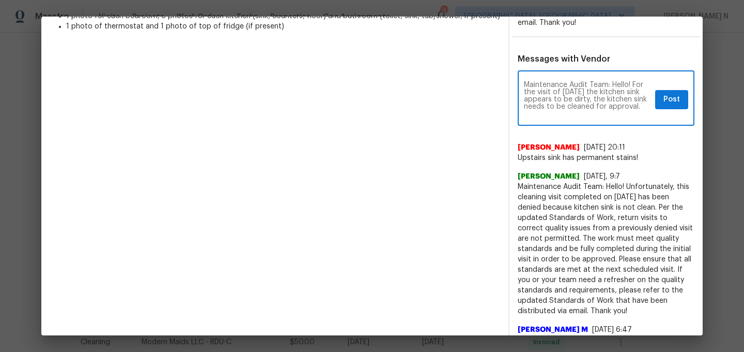
paste textarea "Per the updated Standards of Work, return visits to correct quality issues from…"
type textarea "Maintenance Audit Team: Hello! For the visit of [DATE] the kitchen sink appears…"
click at [671, 93] on span "Post" at bounding box center [672, 99] width 17 height 13
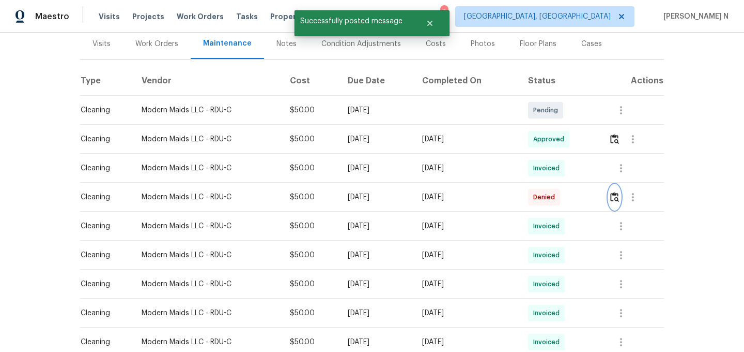
scroll to position [0, 0]
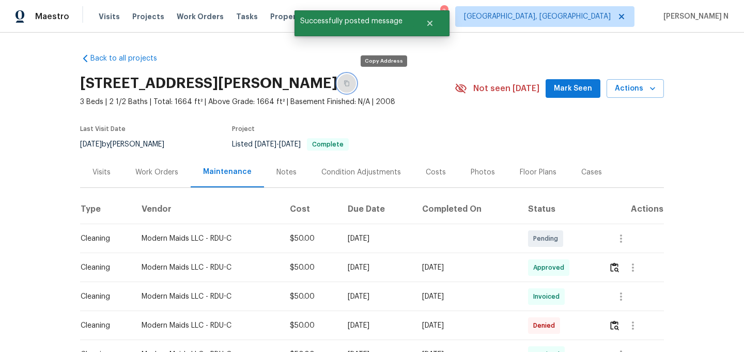
click at [356, 78] on button "button" at bounding box center [347, 83] width 19 height 19
